Goal: Task Accomplishment & Management: Complete application form

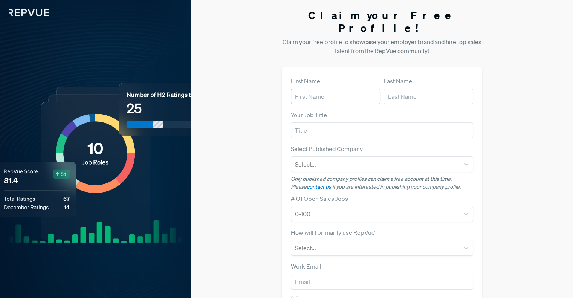
click at [343, 89] on input "text" at bounding box center [336, 97] width 90 height 16
type input "[PERSON_NAME]"
type input "Chew"
type input "[PERSON_NAME][EMAIL_ADDRESS][DOMAIN_NAME]"
click at [340, 122] on input "text" at bounding box center [382, 130] width 182 height 16
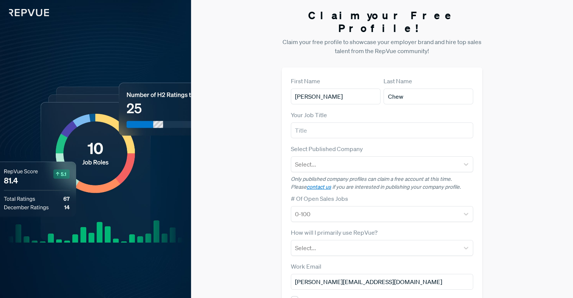
click at [342, 144] on div "Select Published Company Select..." at bounding box center [382, 158] width 182 height 28
click at [355, 175] on p "Only published company profiles can claim a free account at this time. Please c…" at bounding box center [382, 183] width 182 height 16
click at [353, 159] on div at bounding box center [375, 164] width 160 height 11
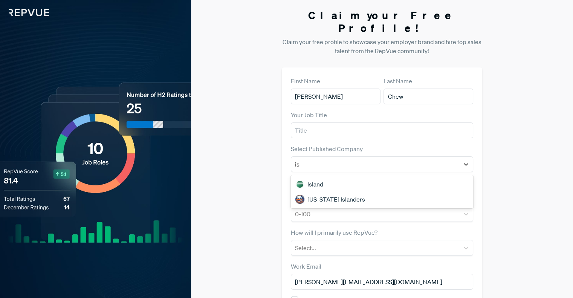
type input "i"
type input "red bul"
click at [319, 192] on div "Red Bull" at bounding box center [382, 199] width 182 height 15
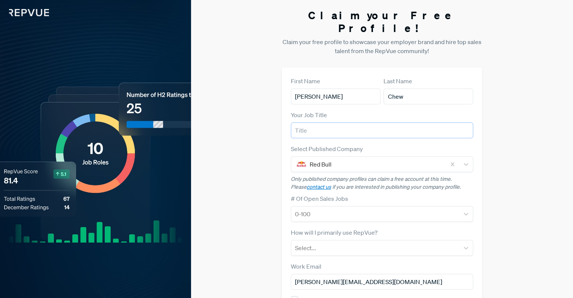
click at [314, 122] on input "text" at bounding box center [382, 130] width 182 height 16
type input "Student Marketeer"
click at [330, 209] on div at bounding box center [375, 214] width 160 height 11
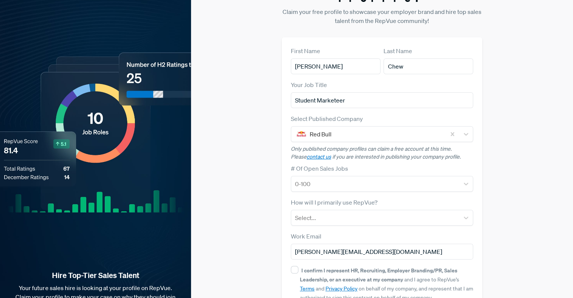
click at [261, 168] on div "Claim your Free Profile! Claim your free profile to showcase your employer bran…" at bounding box center [382, 159] width 382 height 379
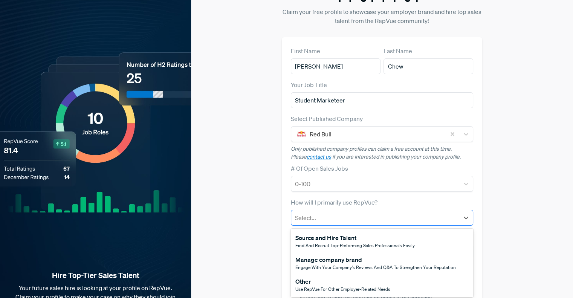
click at [319, 212] on div at bounding box center [375, 217] width 160 height 11
click at [337, 286] on span "Use RepVue for other employer-related needs" at bounding box center [342, 289] width 95 height 6
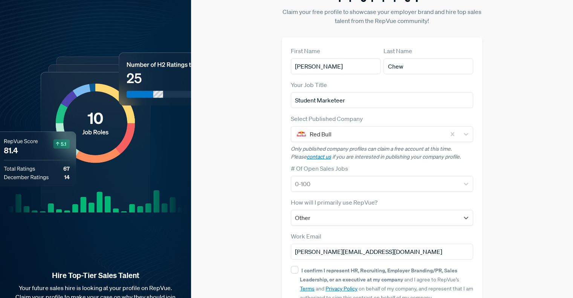
scroll to position [68, 0]
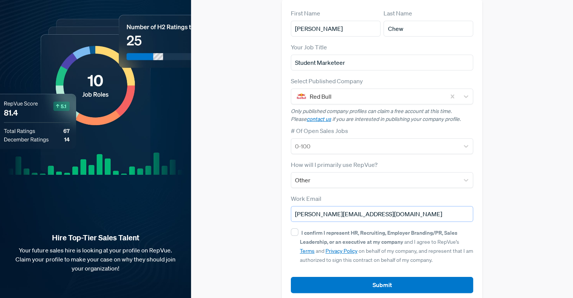
click at [317, 206] on input "[PERSON_NAME][EMAIL_ADDRESS][DOMAIN_NAME]" at bounding box center [382, 214] width 182 height 16
click at [265, 173] on div "Claim your Free Profile! Claim your free profile to showcase your employer bran…" at bounding box center [382, 121] width 382 height 379
